Goal: Find specific page/section: Find specific page/section

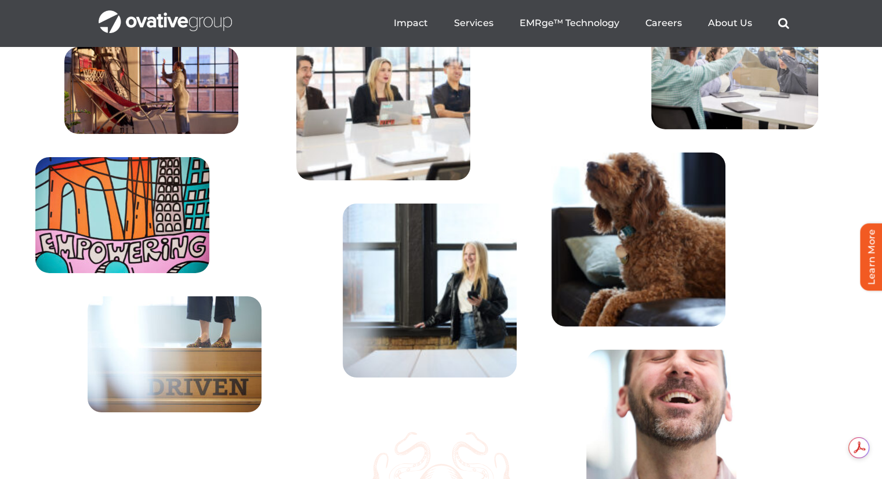
scroll to position [3893, 0]
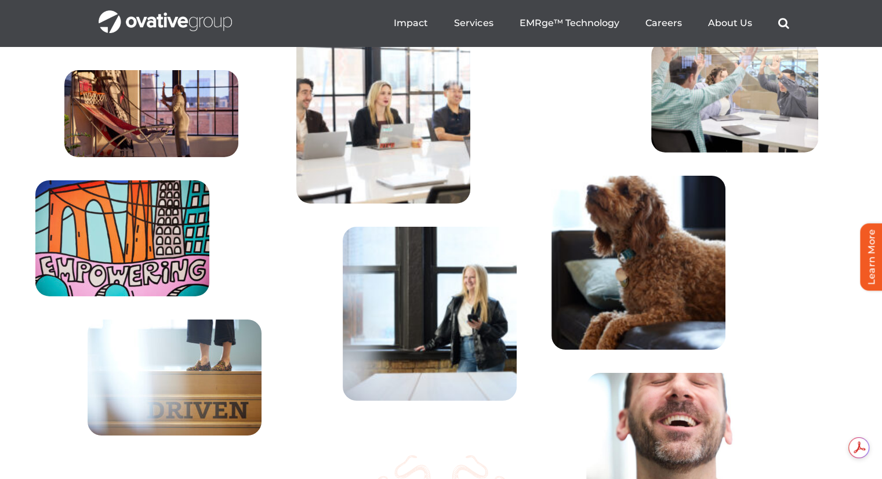
click at [670, 30] on ul "Impact Expert Insights Case Studies Awards & Press Services Media Measurement C…" at bounding box center [591, 23] width 395 height 37
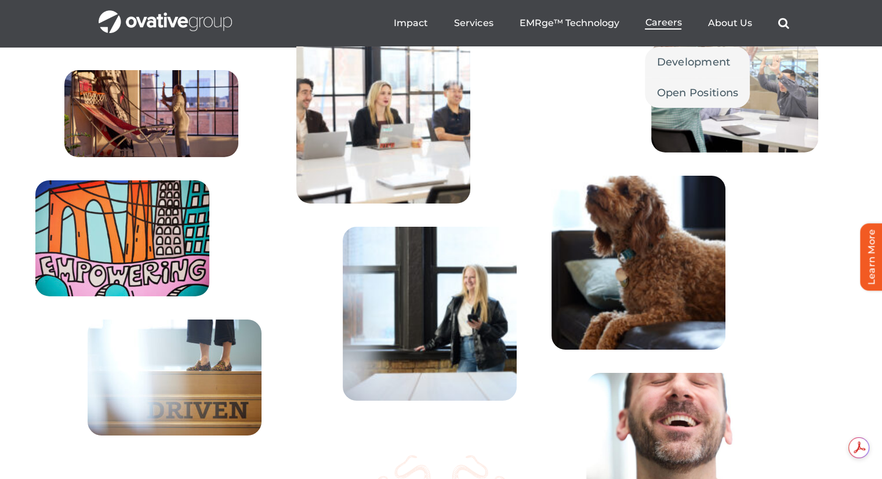
click at [661, 24] on span "Careers" at bounding box center [663, 23] width 37 height 12
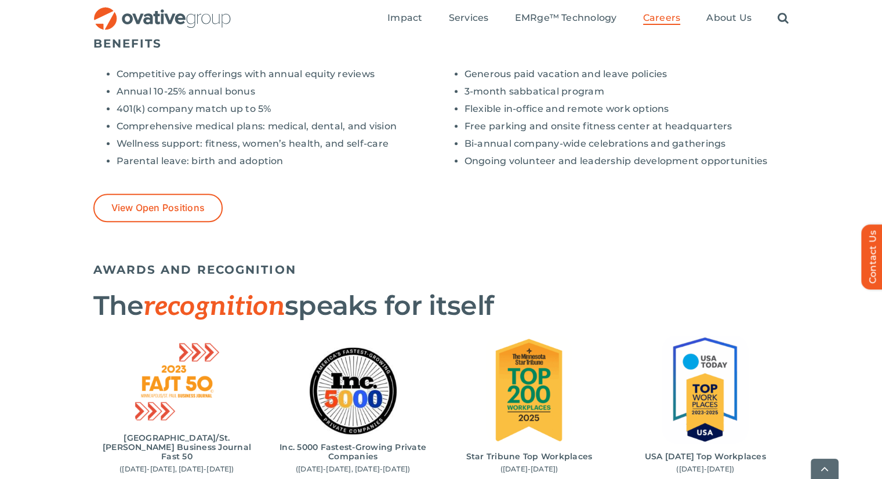
scroll to position [959, 0]
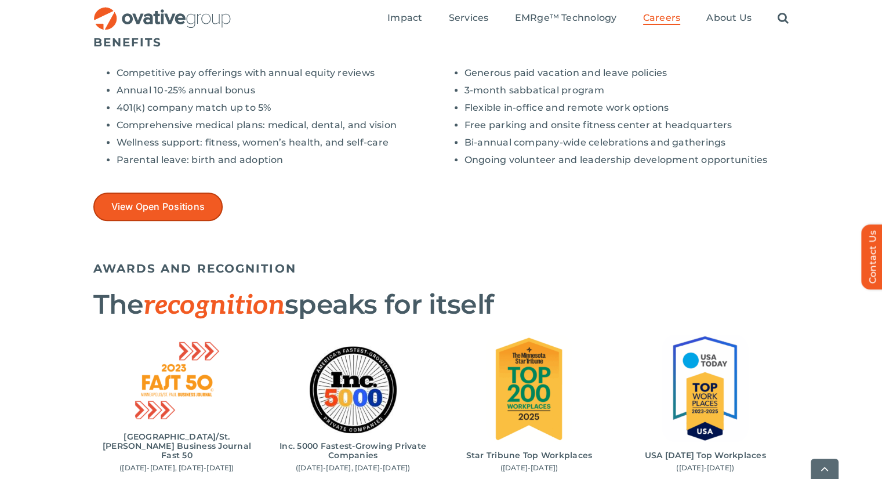
click at [163, 205] on span "View Open Positions" at bounding box center [158, 206] width 94 height 11
